Goal: Navigation & Orientation: Find specific page/section

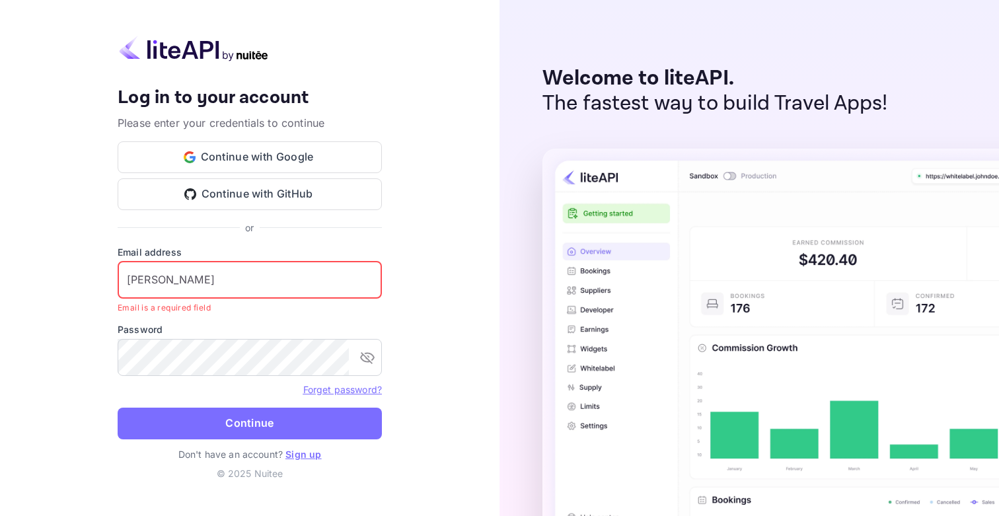
drag, startPoint x: 303, startPoint y: 281, endPoint x: 129, endPoint y: 269, distance: 174.9
click at [129, 269] on input "[PERSON_NAME]" at bounding box center [250, 280] width 264 height 37
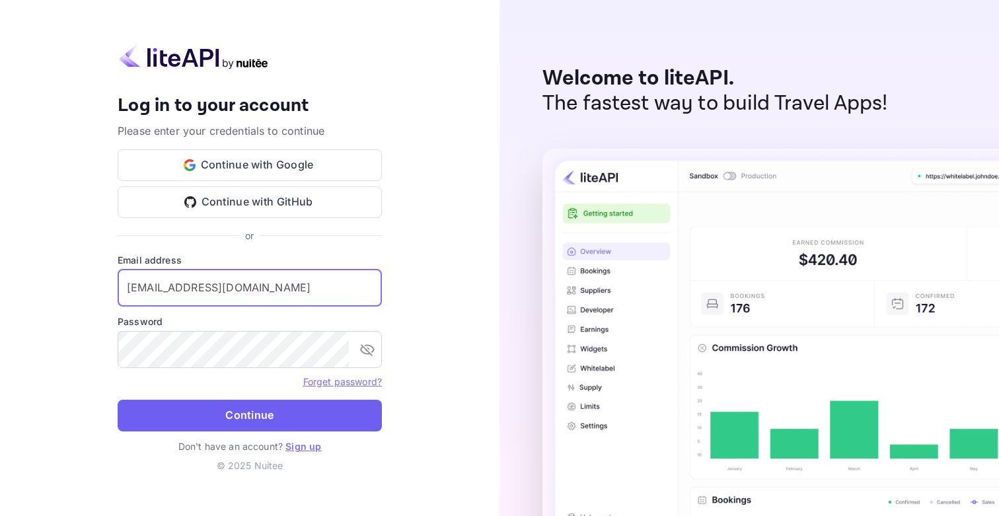
type input "[EMAIL_ADDRESS][DOMAIN_NAME]"
click at [213, 414] on button "Continue" at bounding box center [250, 416] width 264 height 32
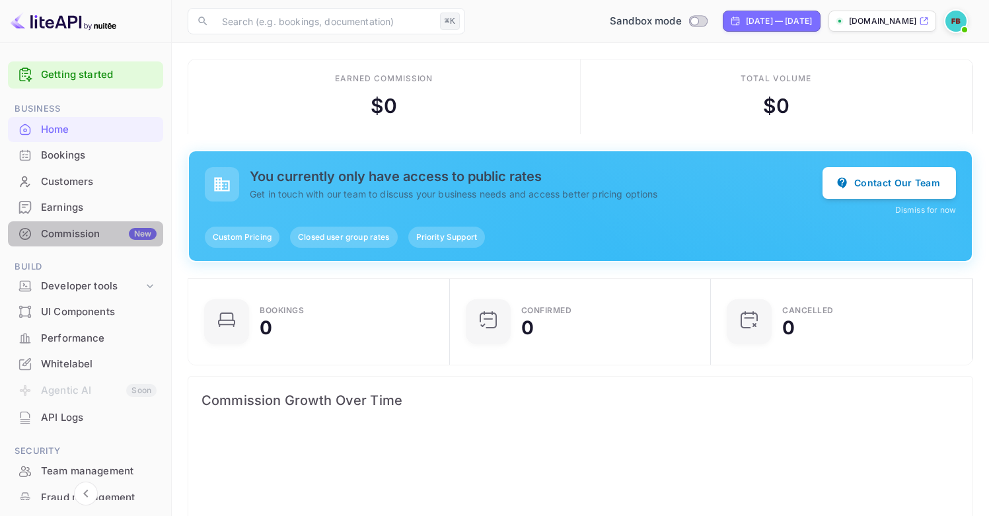
click at [95, 225] on div "Commission New" at bounding box center [85, 234] width 155 height 26
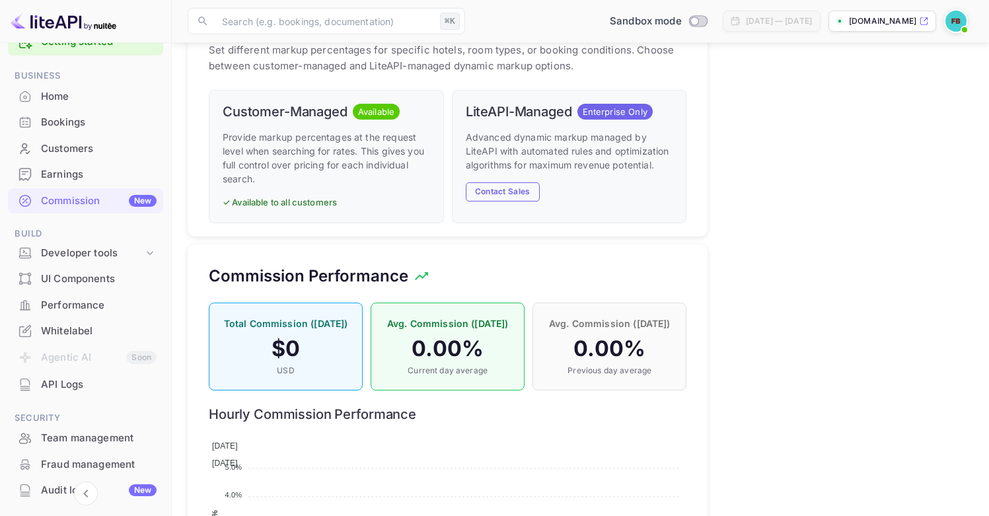
scroll to position [746, 0]
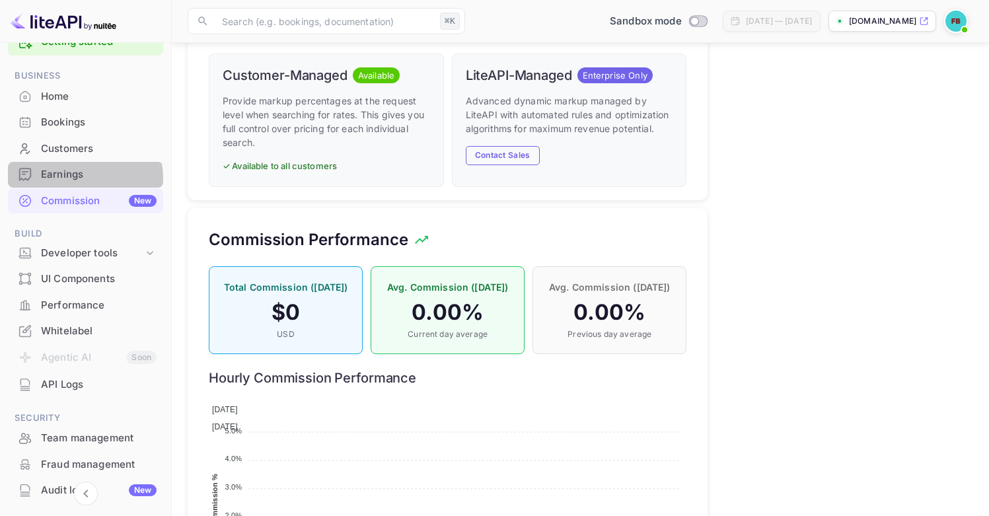
click at [78, 178] on div "Earnings" at bounding box center [99, 174] width 116 height 15
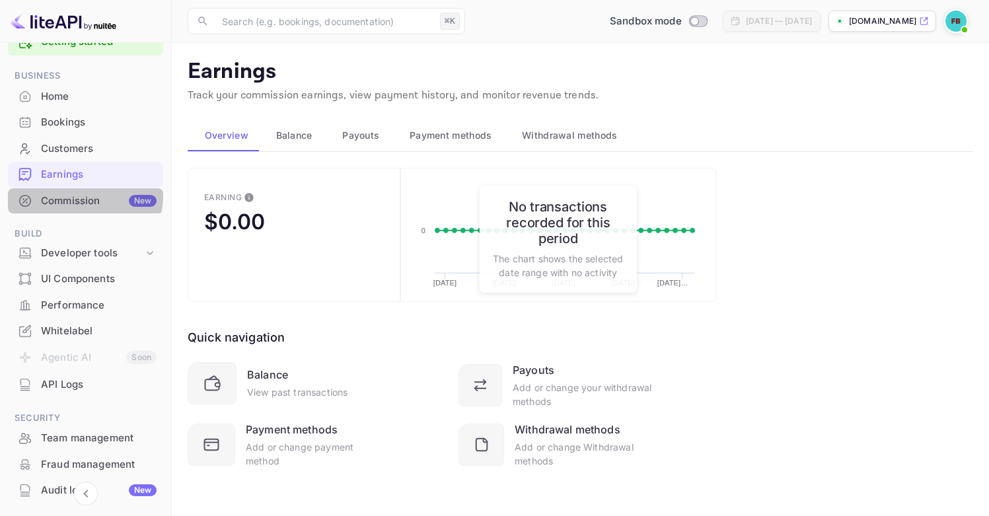
click at [74, 196] on div "Commission New" at bounding box center [99, 201] width 116 height 15
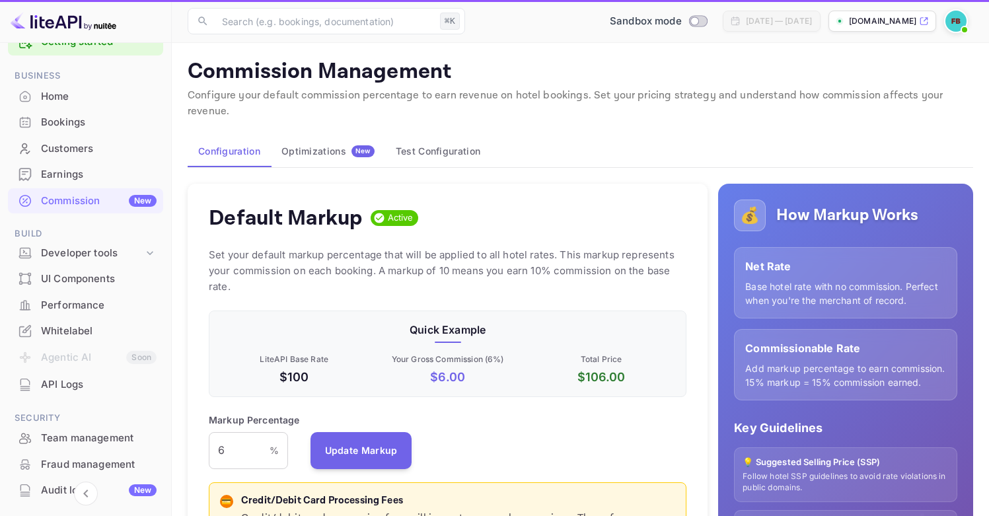
scroll to position [225, 468]
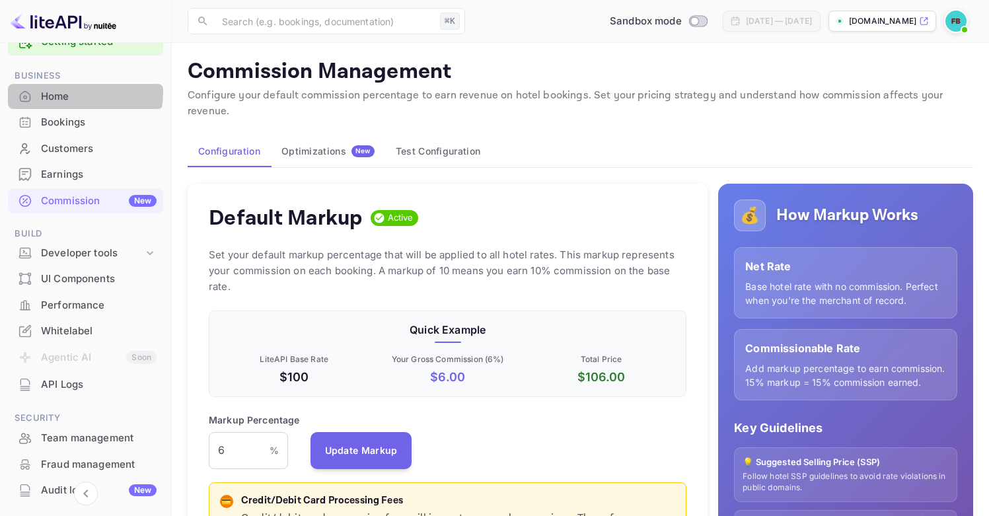
click at [68, 93] on div "Home" at bounding box center [99, 96] width 116 height 15
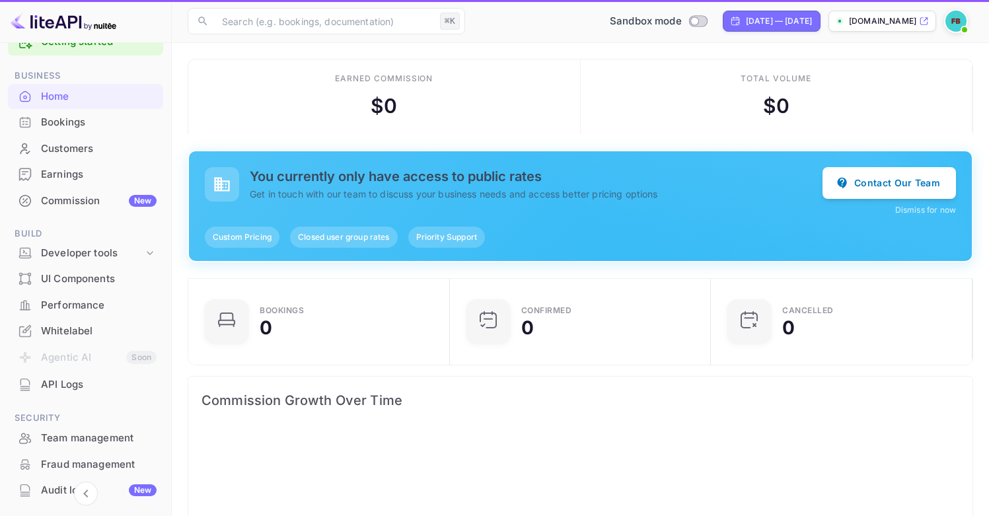
scroll to position [205, 244]
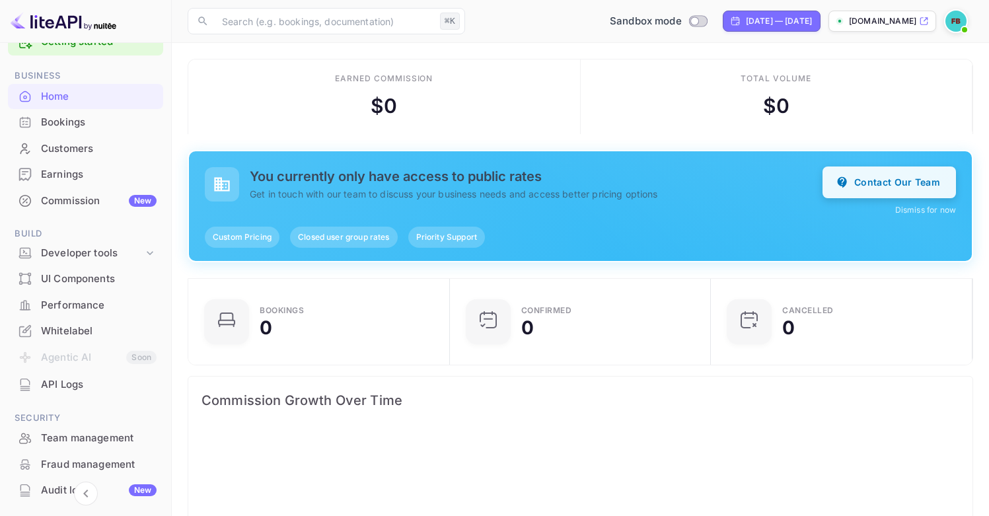
click at [911, 191] on button "Contact Our Team" at bounding box center [889, 183] width 133 height 32
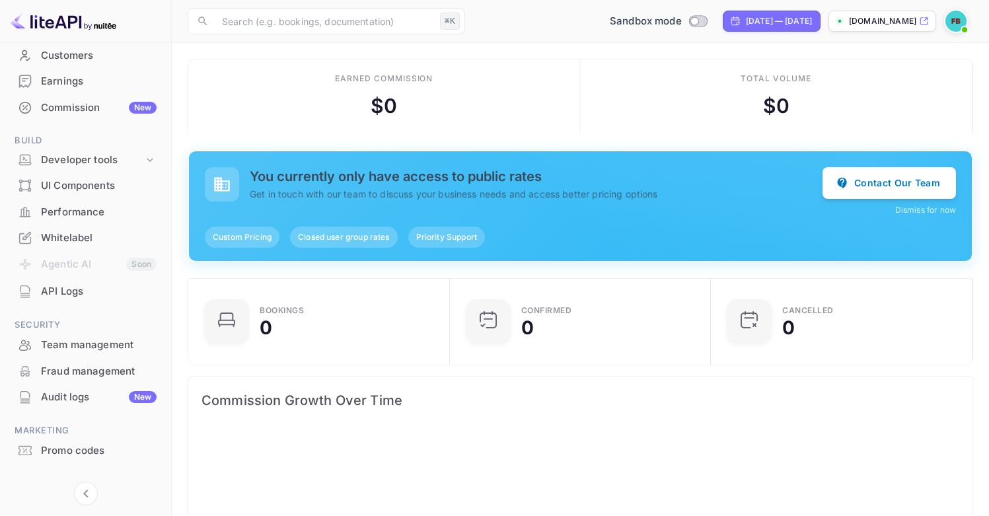
scroll to position [135, 0]
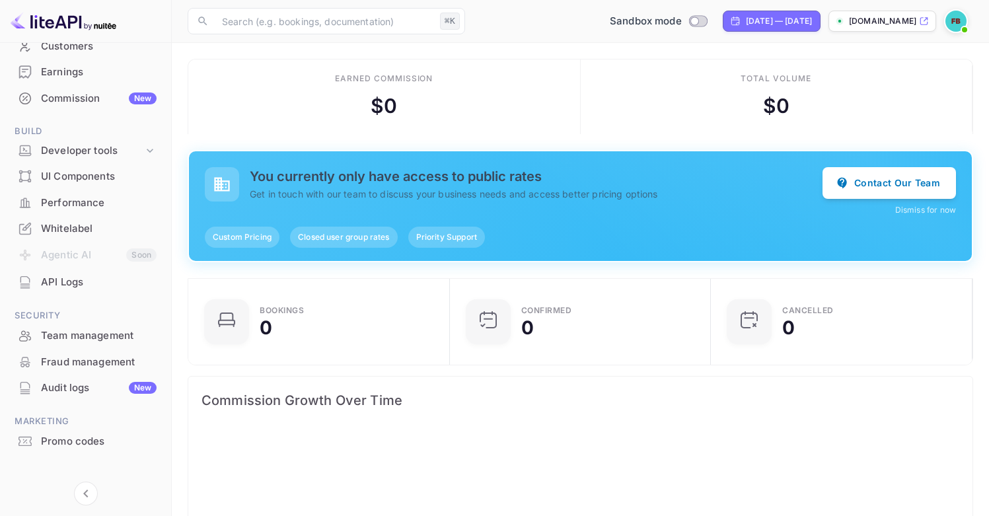
click at [258, 239] on span "Custom Pricing" at bounding box center [242, 237] width 75 height 12
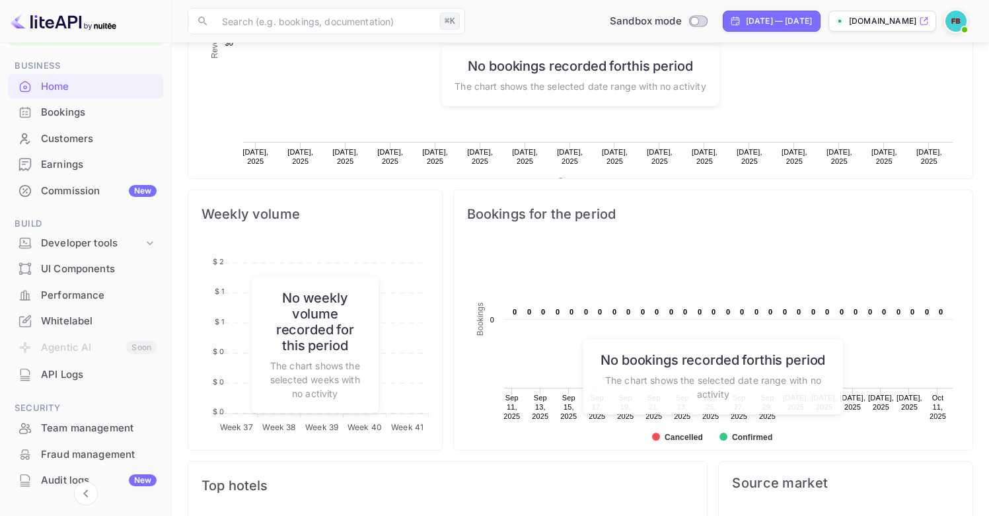
scroll to position [0, 0]
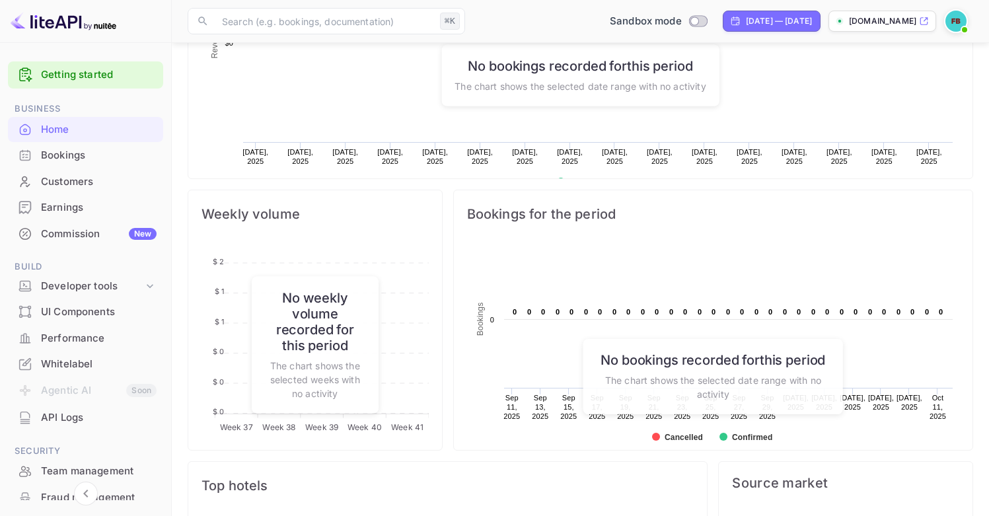
click at [70, 411] on div "API Logs" at bounding box center [99, 417] width 116 height 15
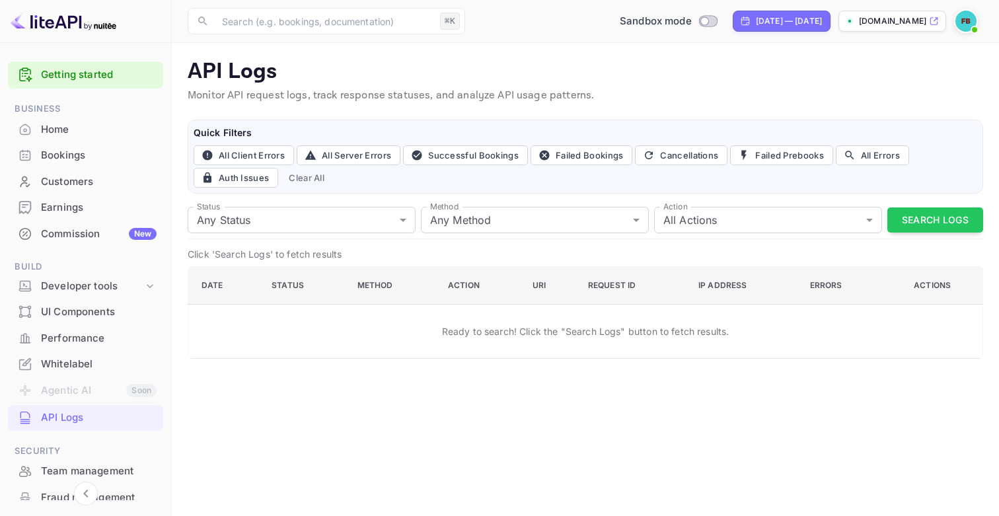
click at [70, 387] on li "Agentic AI Soon" at bounding box center [85, 391] width 155 height 28
click at [69, 363] on div "Whitelabel" at bounding box center [99, 364] width 116 height 15
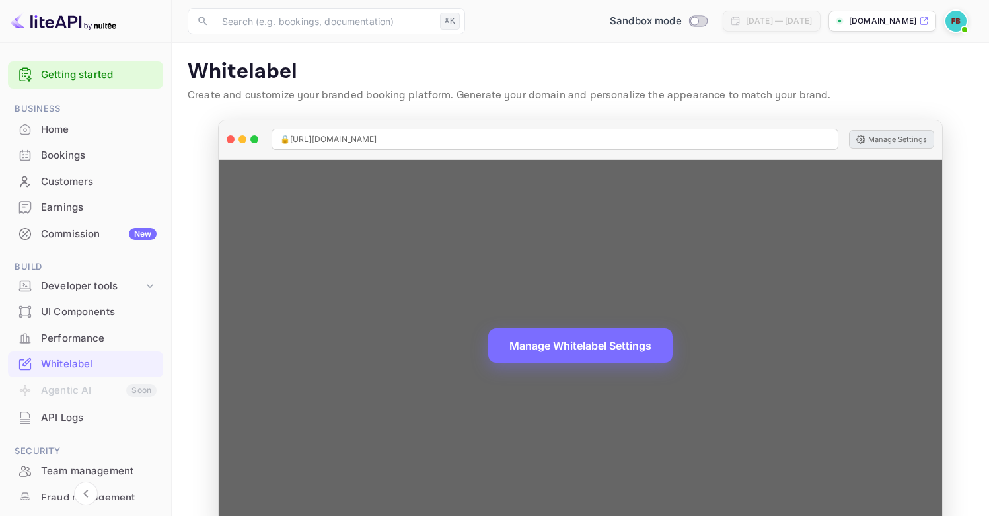
click at [881, 141] on button "Manage Settings" at bounding box center [891, 139] width 85 height 19
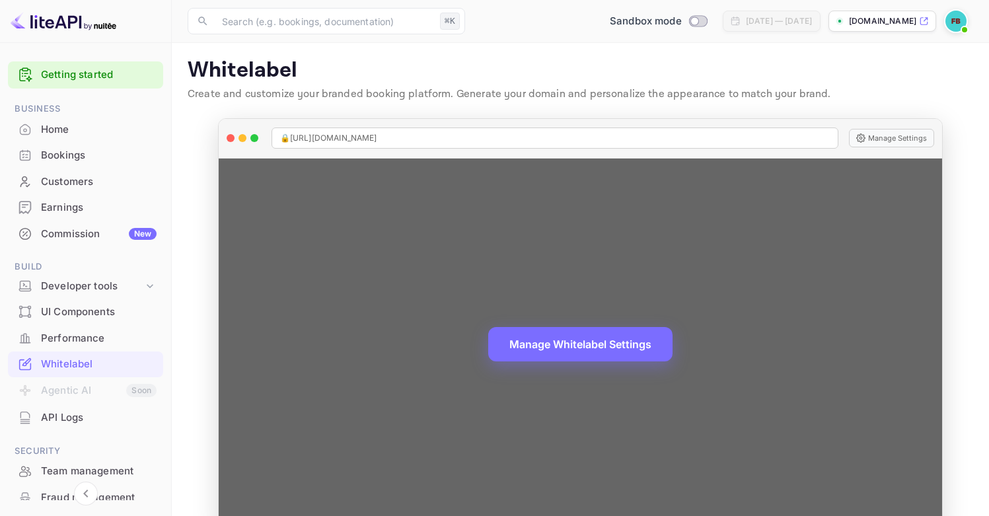
scroll to position [3, 0]
